Goal: Transaction & Acquisition: Purchase product/service

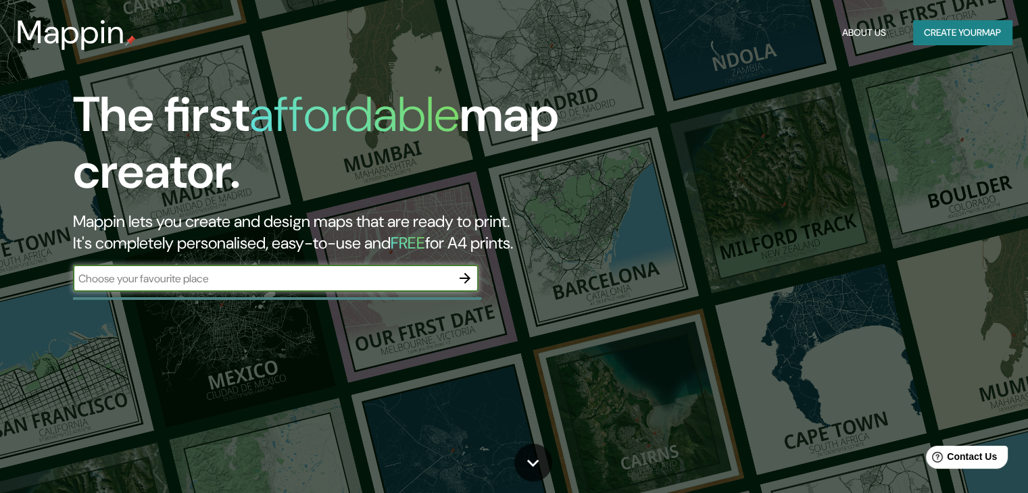
click at [344, 276] on input "text" at bounding box center [262, 279] width 378 height 16
type input "queretaro"
click at [455, 278] on button "button" at bounding box center [464, 278] width 27 height 27
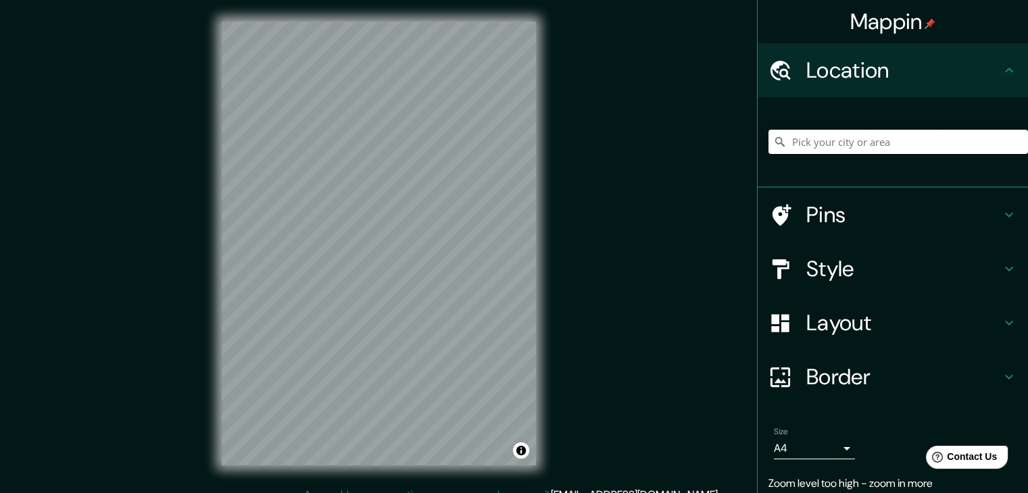
click at [816, 144] on input "Pick your city or area" at bounding box center [897, 142] width 259 height 24
click at [867, 134] on input "Querétaro, [GEOGRAPHIC_DATA], [GEOGRAPHIC_DATA]" at bounding box center [897, 142] width 259 height 24
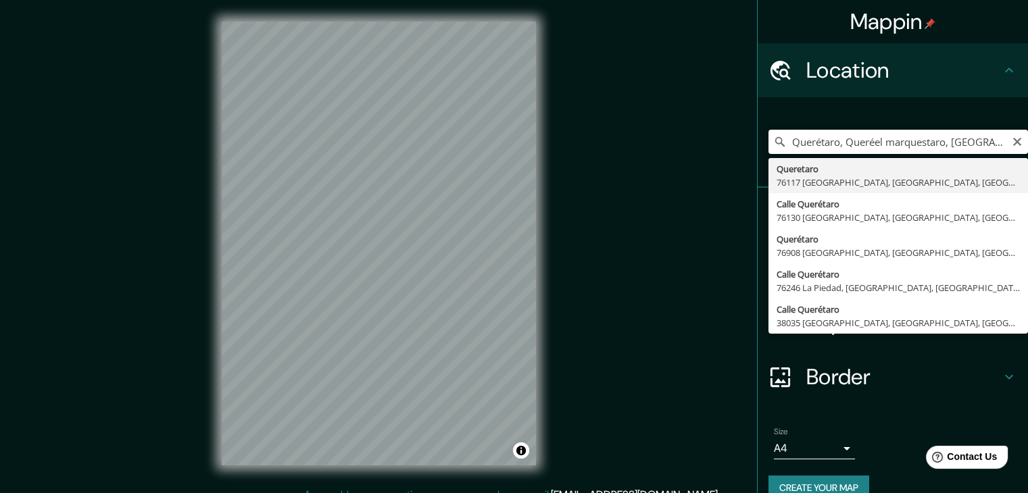
click at [1012, 141] on input "Querétaro, Queréel marquestaro, [GEOGRAPHIC_DATA]" at bounding box center [897, 142] width 259 height 24
type input "Querétaro, Queréel marquestaro, [GEOGRAPHIC_DATA]"
click at [1012, 142] on icon "Clear" at bounding box center [1017, 142] width 11 height 11
type input "El Marqués, [GEOGRAPHIC_DATA], [GEOGRAPHIC_DATA]"
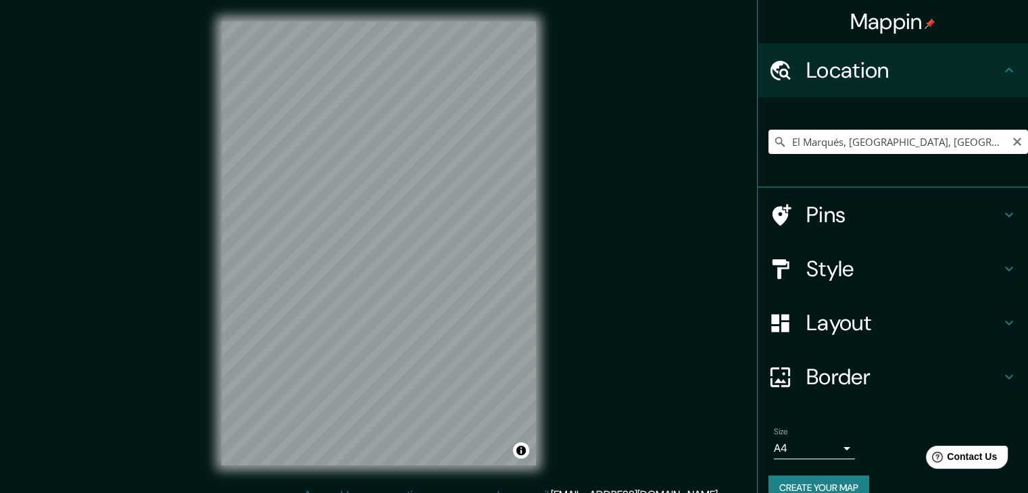
click at [1012, 138] on button "Clear" at bounding box center [1017, 140] width 11 height 13
type input "[GEOGRAPHIC_DATA], [GEOGRAPHIC_DATA], [GEOGRAPHIC_DATA], [GEOGRAPHIC_DATA]"
click at [906, 264] on h4 "Style" at bounding box center [903, 268] width 195 height 27
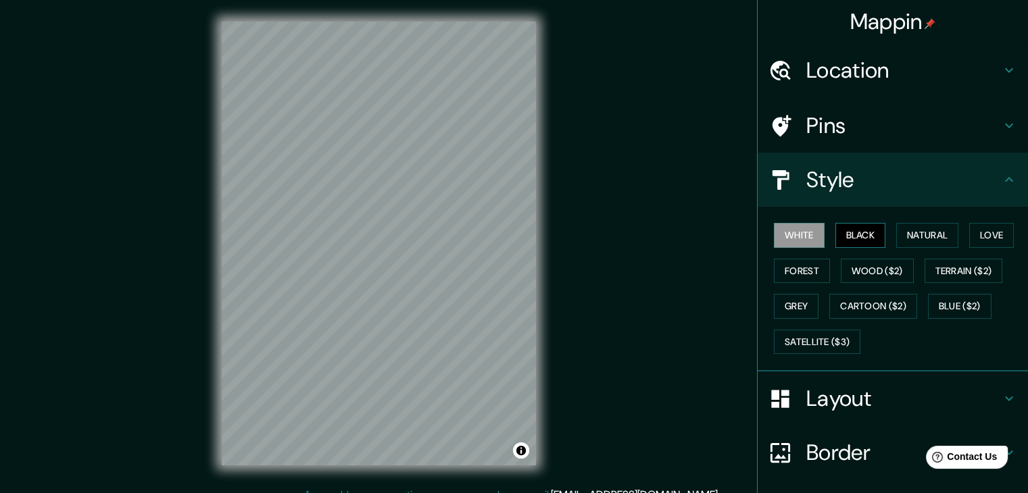
click at [852, 228] on button "Black" at bounding box center [860, 235] width 51 height 25
click at [898, 236] on button "Natural" at bounding box center [927, 235] width 62 height 25
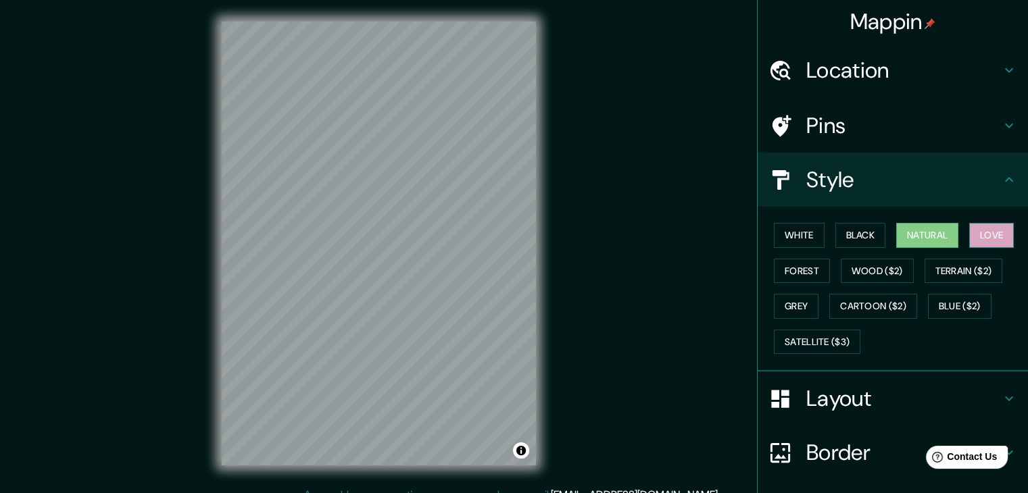
click at [969, 234] on button "Love" at bounding box center [991, 235] width 45 height 25
click at [959, 263] on button "Terrain ($2)" at bounding box center [963, 271] width 78 height 25
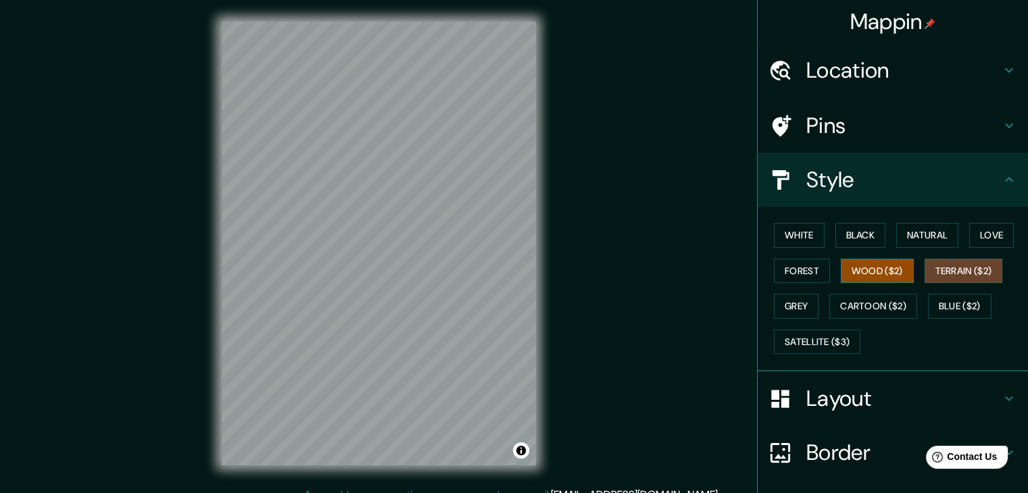
click at [892, 269] on button "Wood ($2)" at bounding box center [877, 271] width 73 height 25
click at [932, 264] on button "Terrain ($2)" at bounding box center [963, 271] width 78 height 25
click at [803, 278] on button "Forest" at bounding box center [802, 271] width 56 height 25
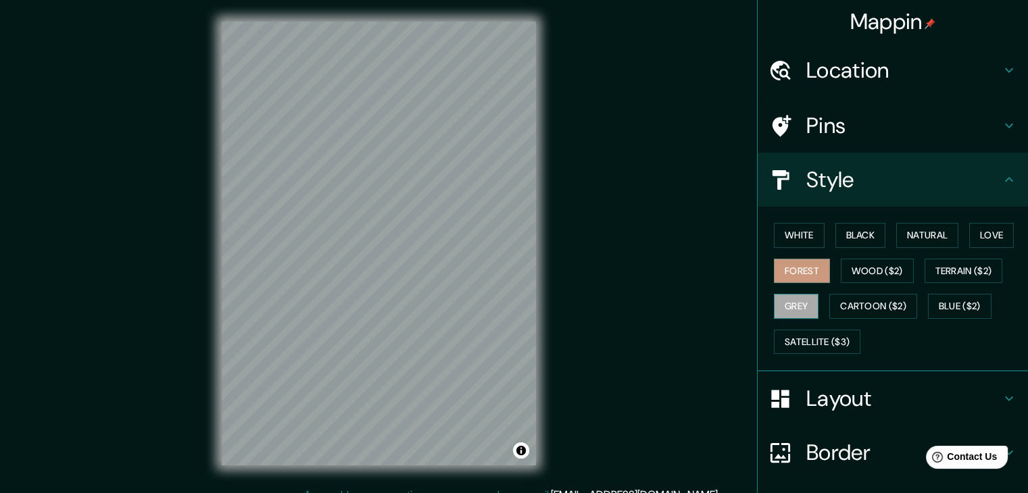
click at [797, 306] on button "Grey" at bounding box center [796, 306] width 45 height 25
click at [877, 307] on button "Cartoon ($2)" at bounding box center [873, 306] width 88 height 25
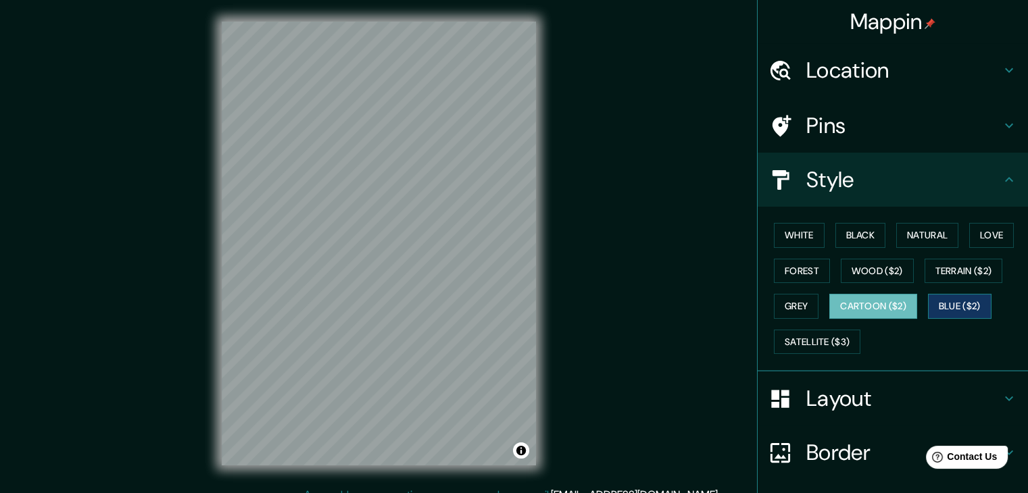
click at [958, 306] on button "Blue ($2)" at bounding box center [960, 306] width 64 height 25
click at [832, 345] on button "Satellite ($3)" at bounding box center [817, 342] width 86 height 25
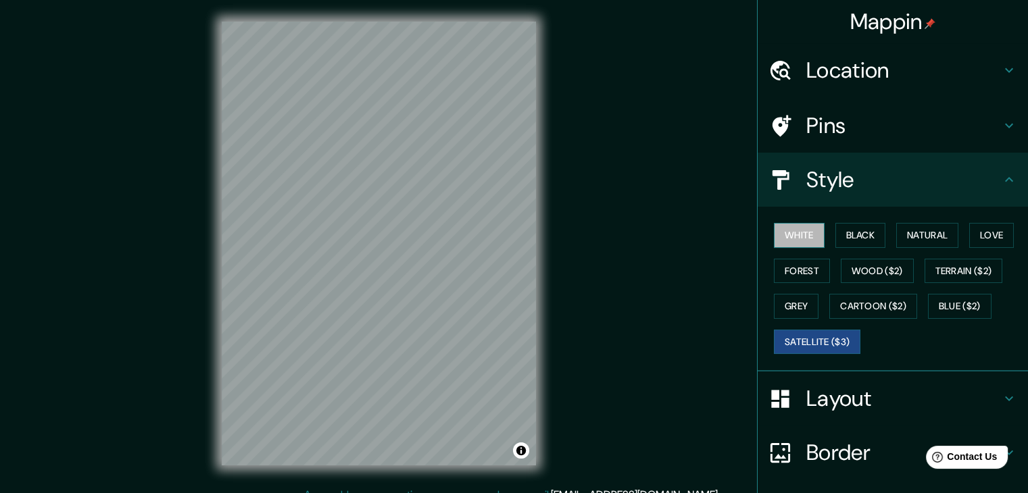
click at [797, 241] on button "White" at bounding box center [799, 235] width 51 height 25
click at [812, 387] on h4 "Layout" at bounding box center [903, 398] width 195 height 27
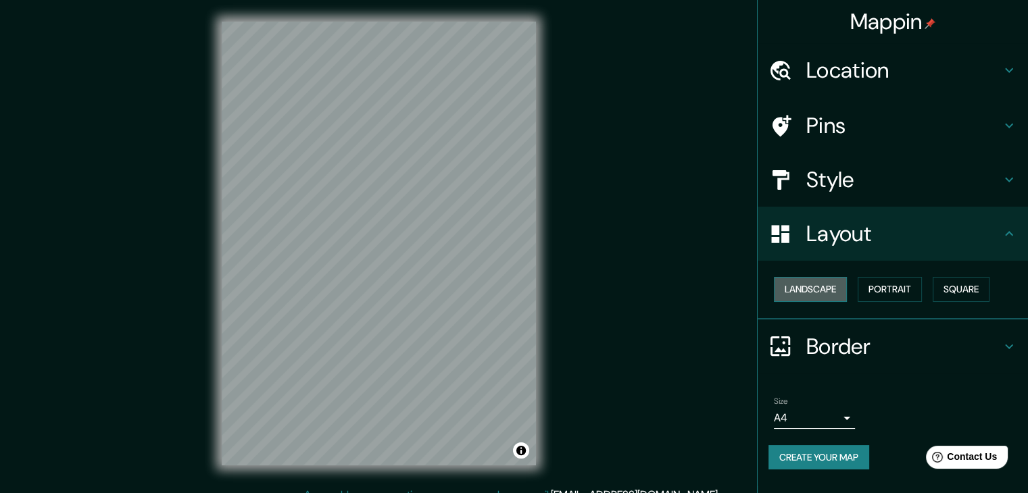
click at [823, 297] on button "Landscape" at bounding box center [810, 289] width 73 height 25
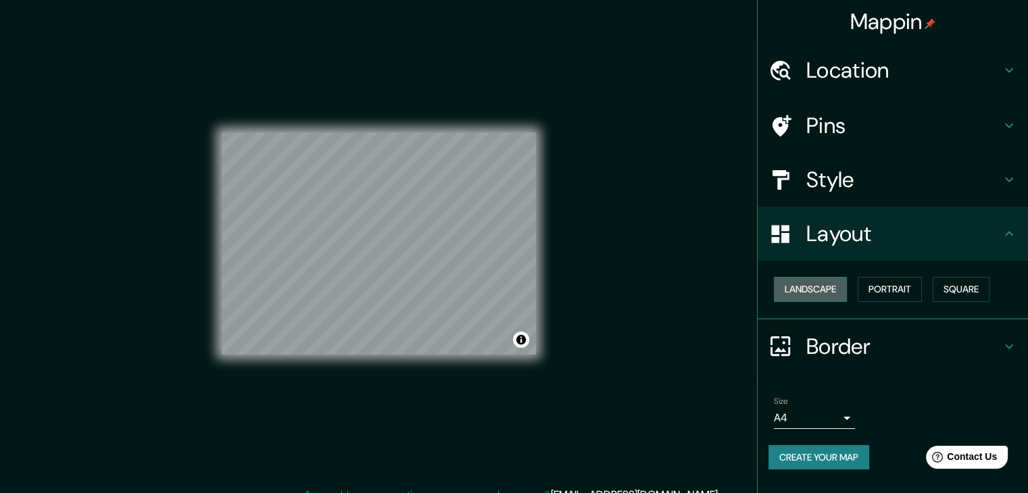
click at [829, 293] on button "Landscape" at bounding box center [810, 289] width 73 height 25
click at [895, 288] on button "Portrait" at bounding box center [890, 289] width 64 height 25
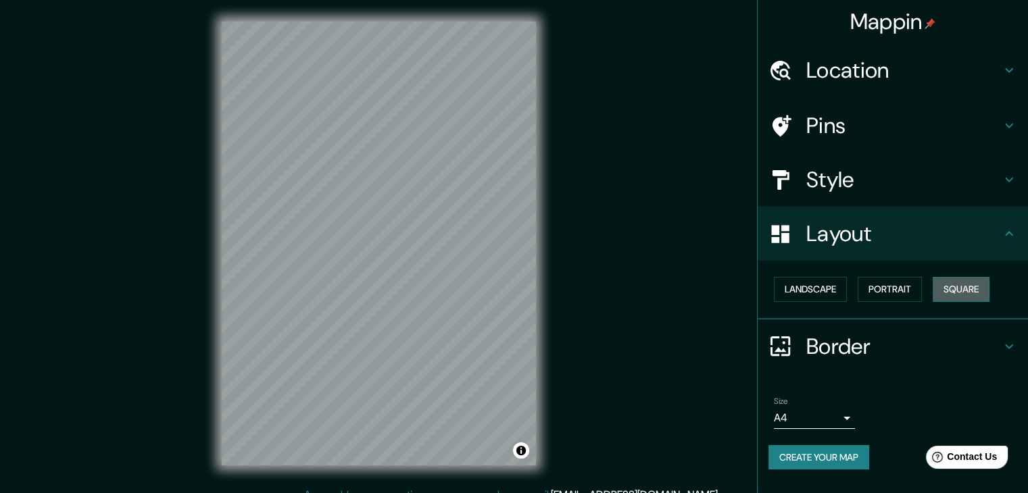
click at [947, 291] on button "Square" at bounding box center [961, 289] width 57 height 25
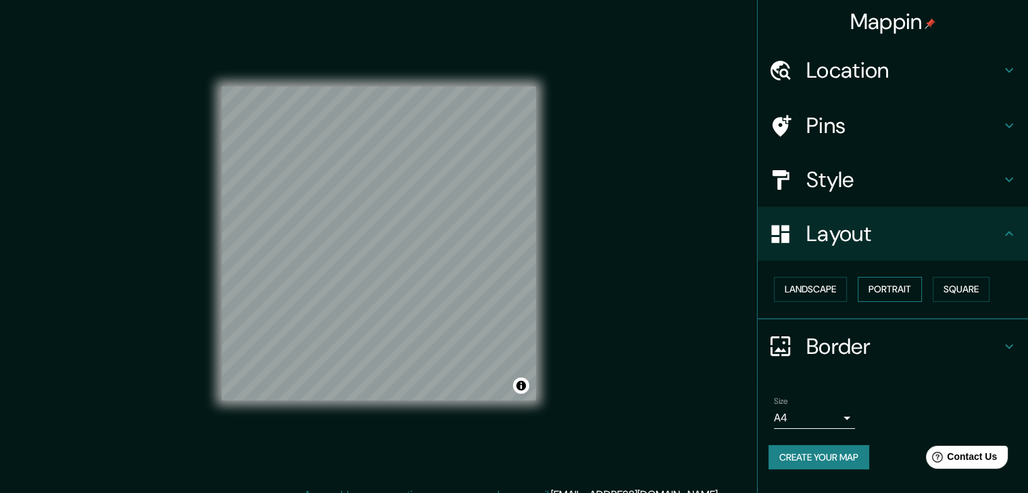
click at [908, 293] on button "Portrait" at bounding box center [890, 289] width 64 height 25
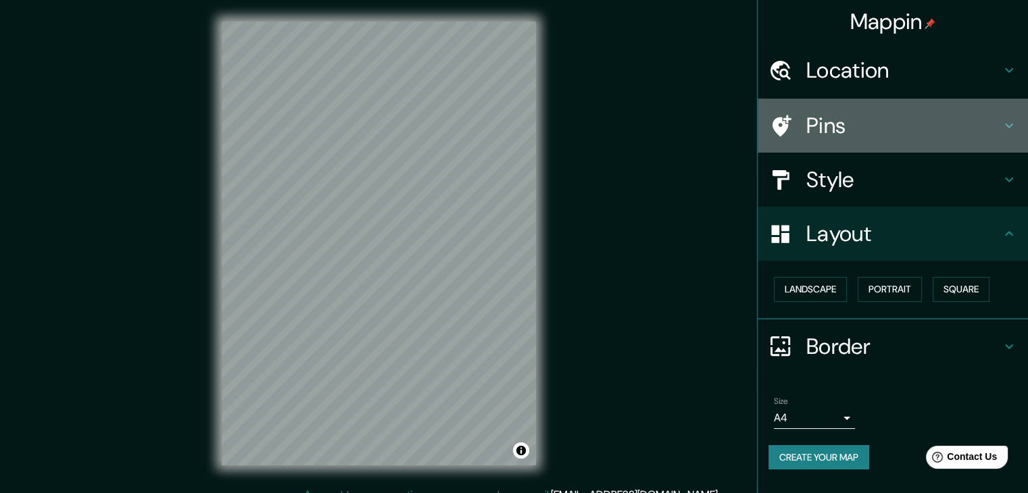
click at [876, 142] on div "Pins" at bounding box center [893, 126] width 270 height 54
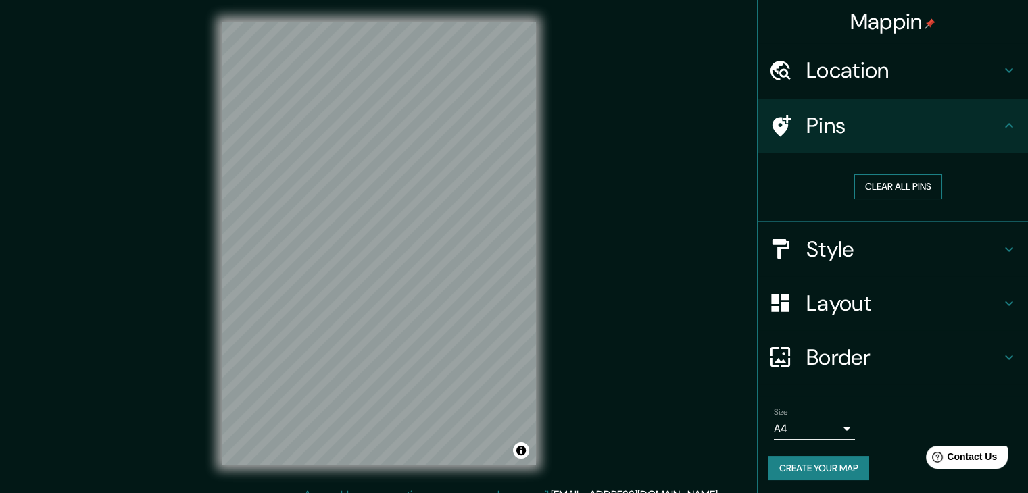
click at [895, 182] on button "Clear all pins" at bounding box center [898, 186] width 88 height 25
click at [873, 179] on button "Clear all pins" at bounding box center [898, 186] width 88 height 25
click at [772, 124] on icon at bounding box center [781, 126] width 19 height 22
click at [886, 193] on button "Clear all pins" at bounding box center [898, 186] width 88 height 25
click at [858, 263] on div "Style" at bounding box center [893, 249] width 270 height 54
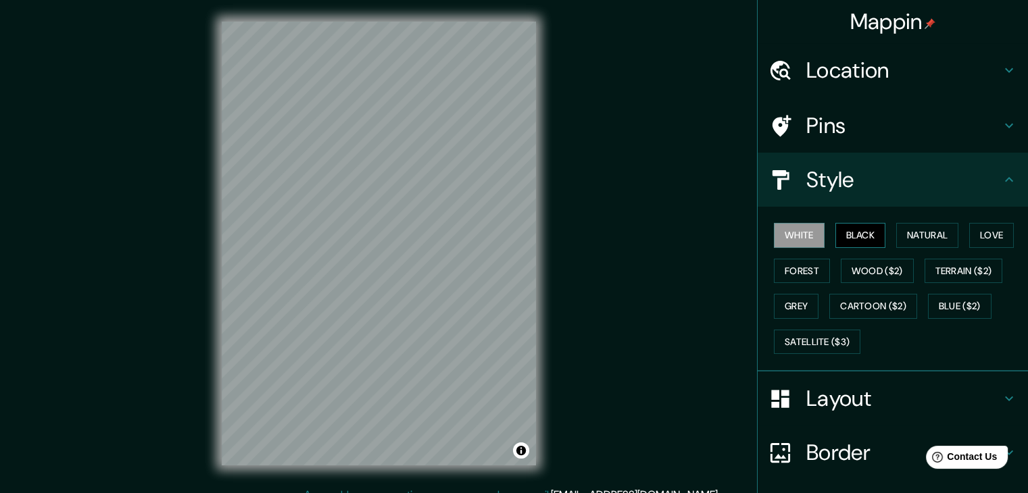
click at [854, 244] on button "Black" at bounding box center [860, 235] width 51 height 25
click at [909, 233] on button "Natural" at bounding box center [927, 235] width 62 height 25
click at [810, 239] on button "White" at bounding box center [799, 235] width 51 height 25
